Goal: Find specific page/section: Find specific page/section

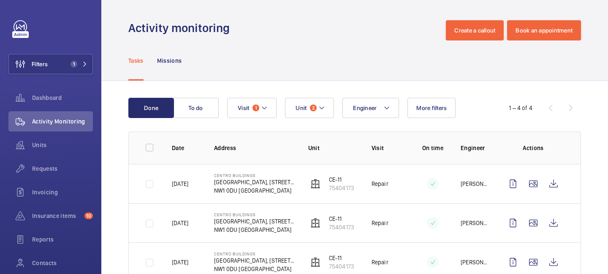
scroll to position [68, 0]
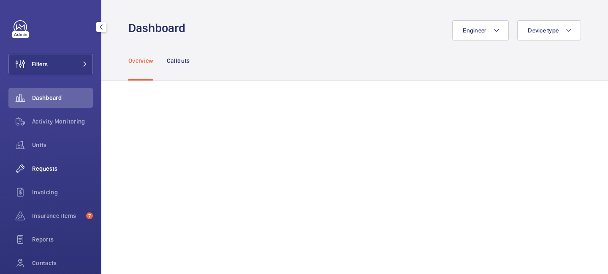
click at [58, 165] on span "Requests" at bounding box center [62, 169] width 61 height 8
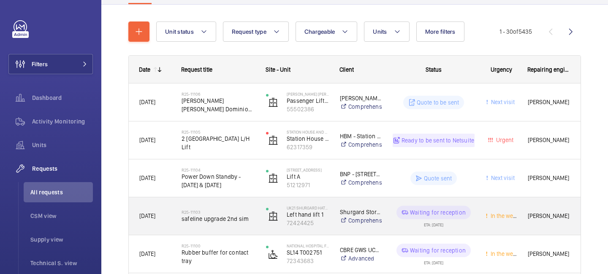
scroll to position [88, 0]
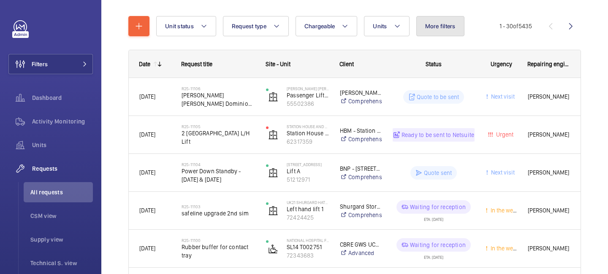
click at [434, 33] on button "More filters" at bounding box center [440, 26] width 48 height 20
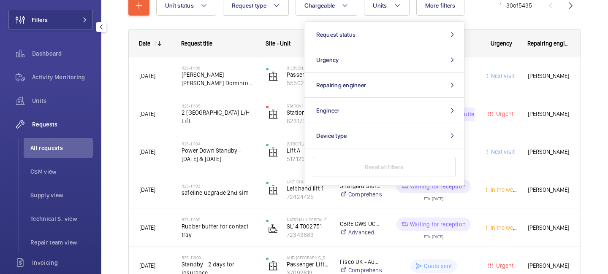
scroll to position [46, 0]
click at [52, 197] on span "Supply view" at bounding box center [61, 194] width 62 height 8
